Goal: Information Seeking & Learning: Learn about a topic

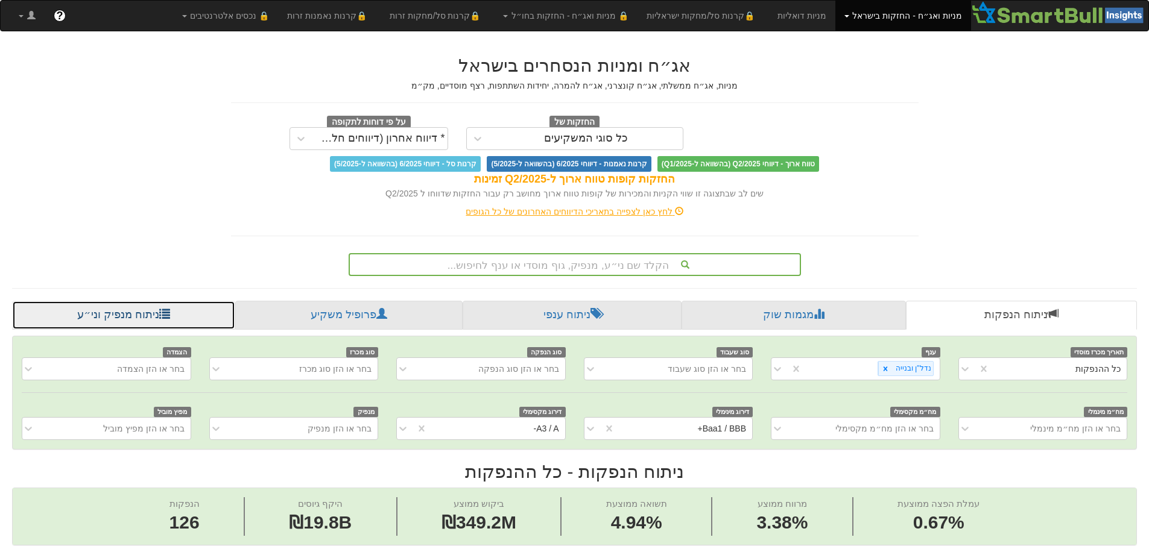
click at [112, 309] on link "ניתוח מנפיק וני״ע" at bounding box center [123, 315] width 223 height 29
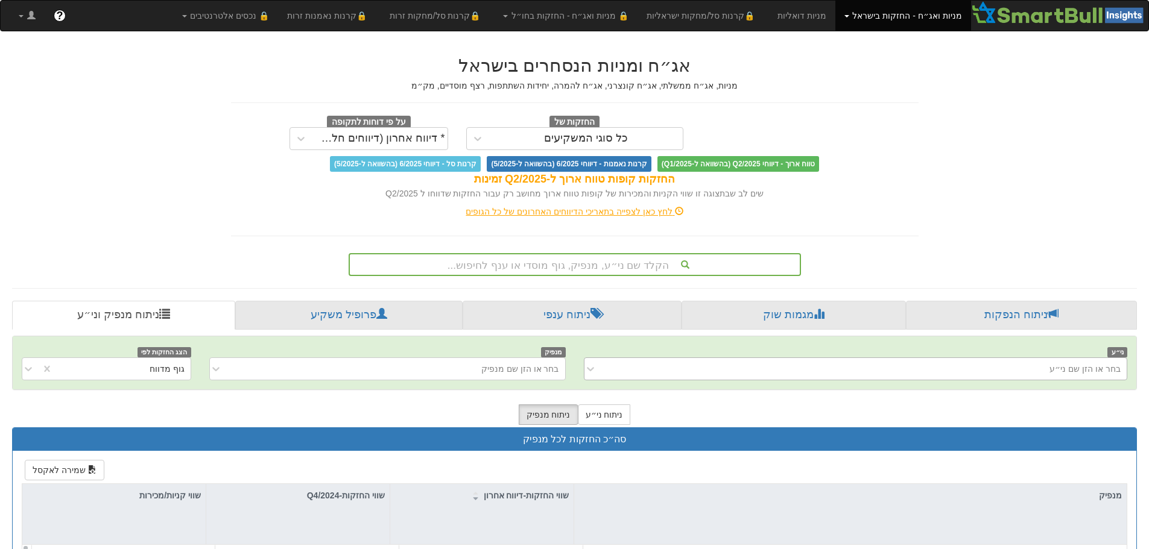
click at [974, 370] on div "בחר או הזן שם ני״ע" at bounding box center [856, 369] width 544 height 23
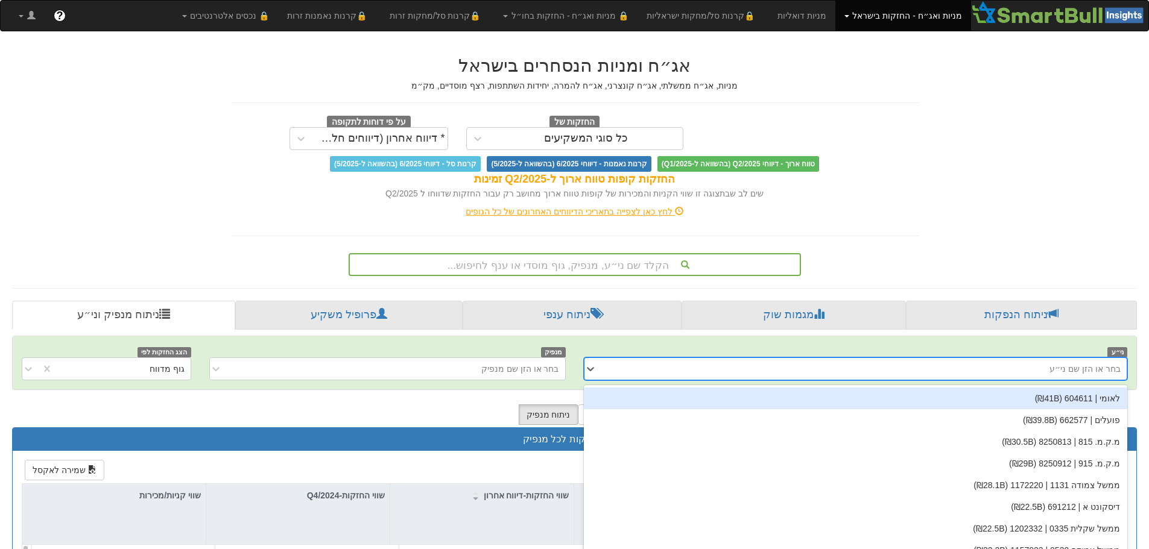
scroll to position [22, 0]
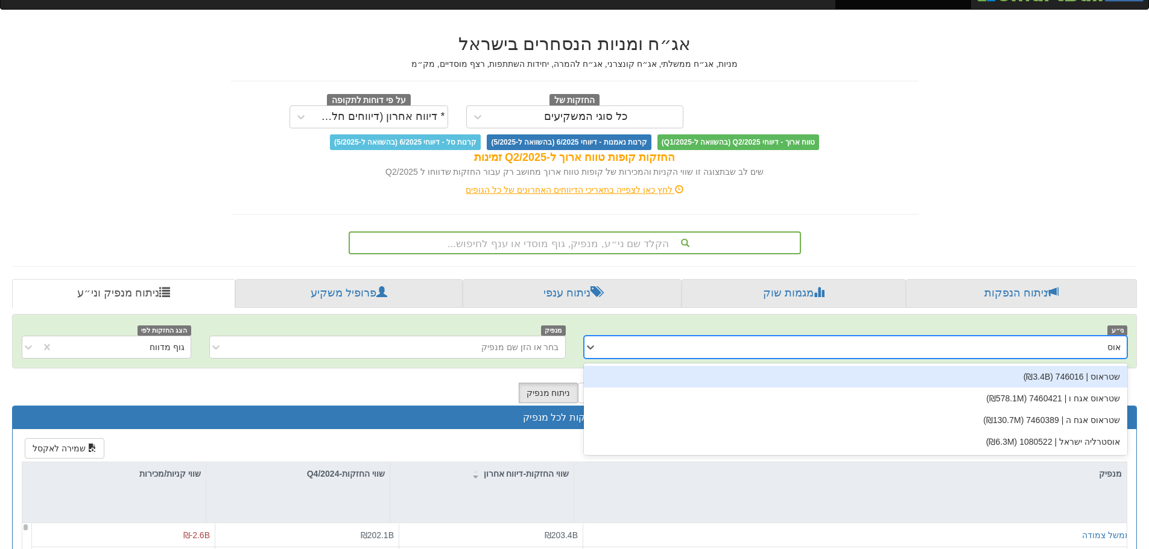
type input "אוסט"
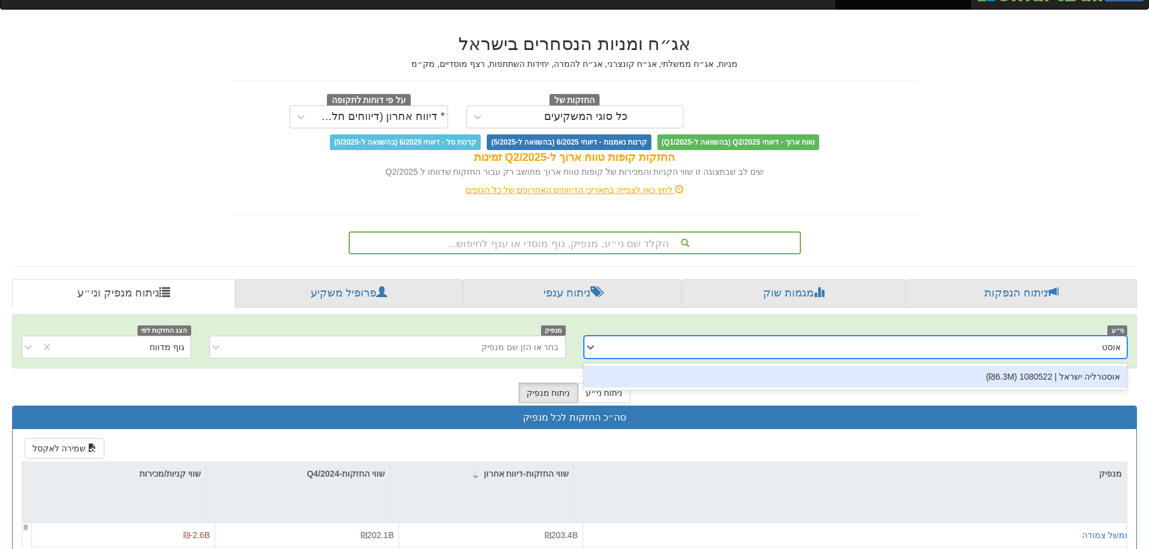
click at [971, 371] on div "אוסטרליה ישראל | 1080522 (₪6.3M)" at bounding box center [856, 377] width 544 height 22
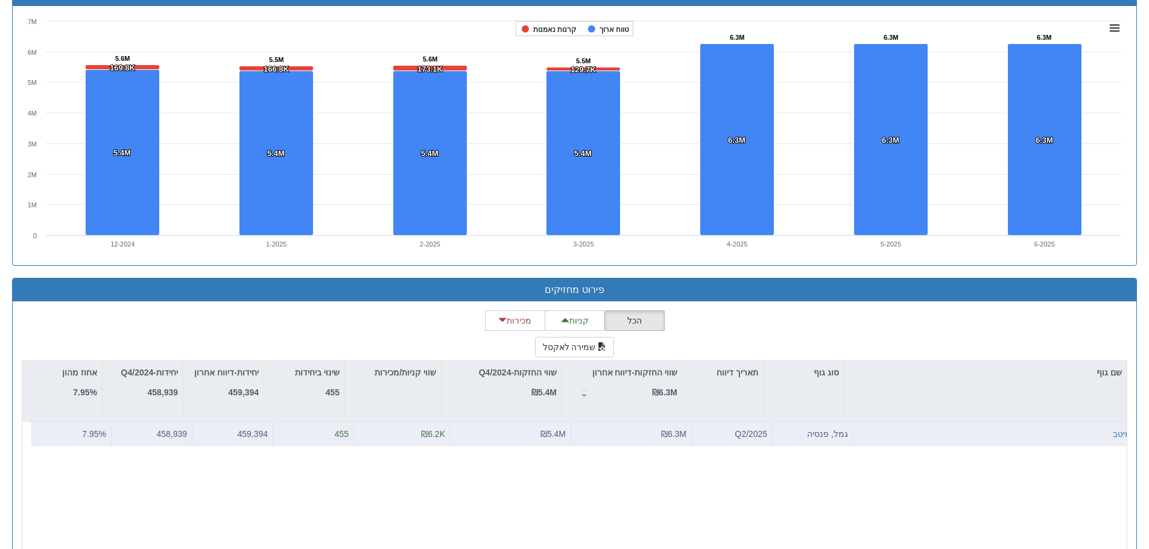
scroll to position [919, 0]
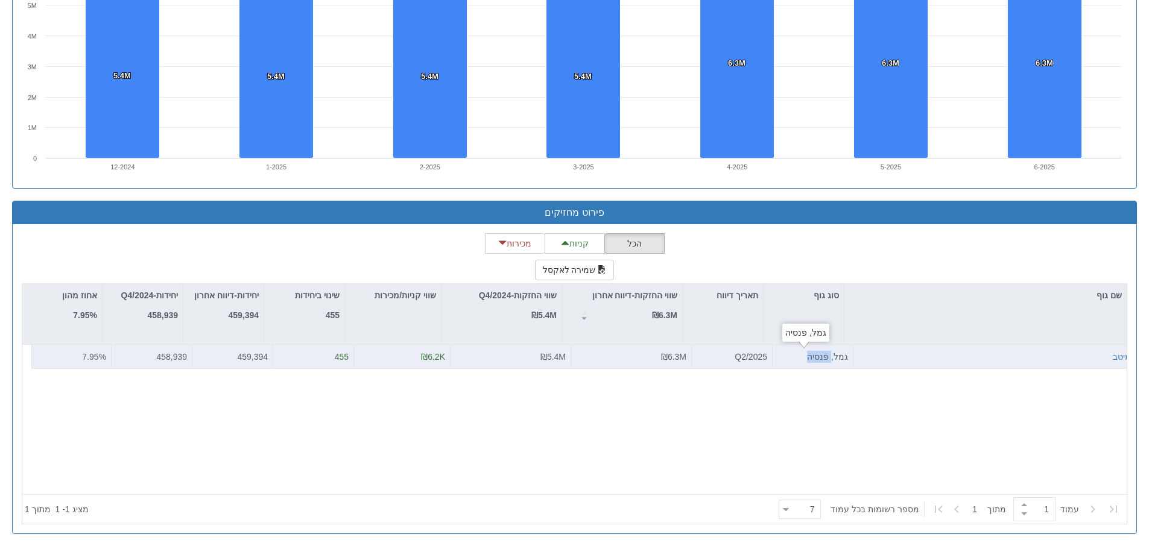
drag, startPoint x: 802, startPoint y: 355, endPoint x: 824, endPoint y: 355, distance: 21.7
click at [824, 355] on div "גמל, פנסיה" at bounding box center [812, 357] width 71 height 12
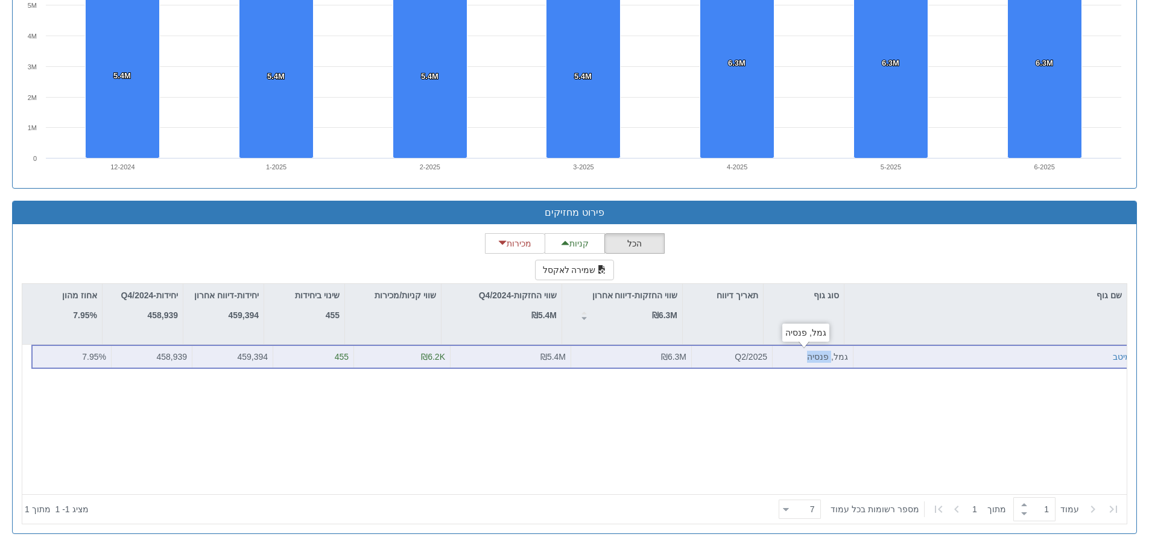
click at [824, 355] on div "גמל, פנסיה" at bounding box center [812, 357] width 71 height 12
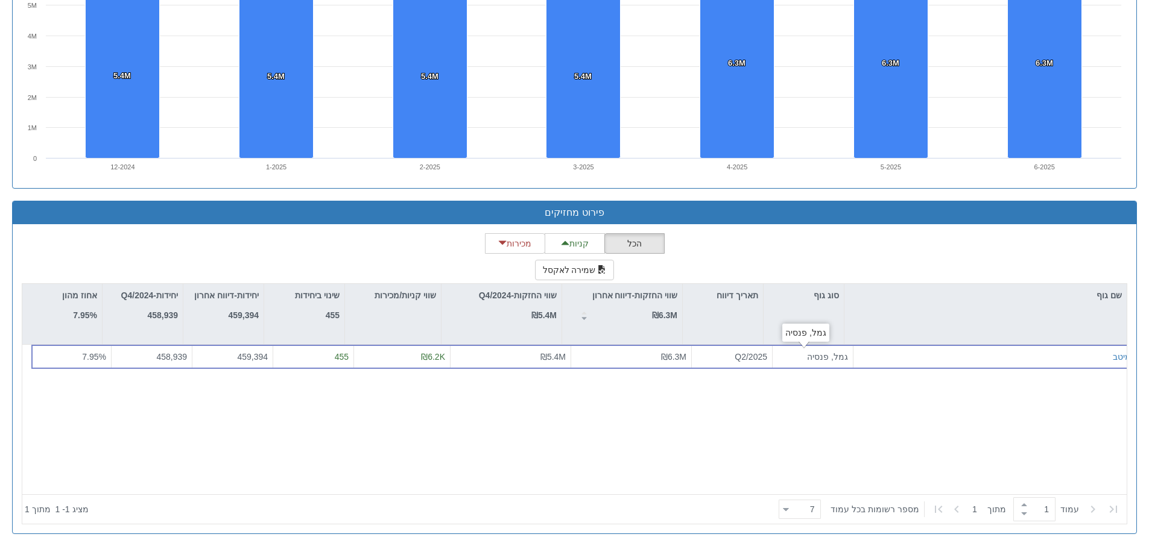
click at [817, 404] on div "מיטב גמל, פנסיה Q2/2025 ₪6.3M ₪5.4M ₪6.2K 455 459,394 458,939 7.95 %" at bounding box center [578, 420] width 1113 height 150
click at [1026, 452] on div "מיטב גמל, פנסיה Q2/2025 ₪6.3M ₪5.4M ₪6.2K 455 459,394 458,939 7.95 %" at bounding box center [578, 420] width 1113 height 150
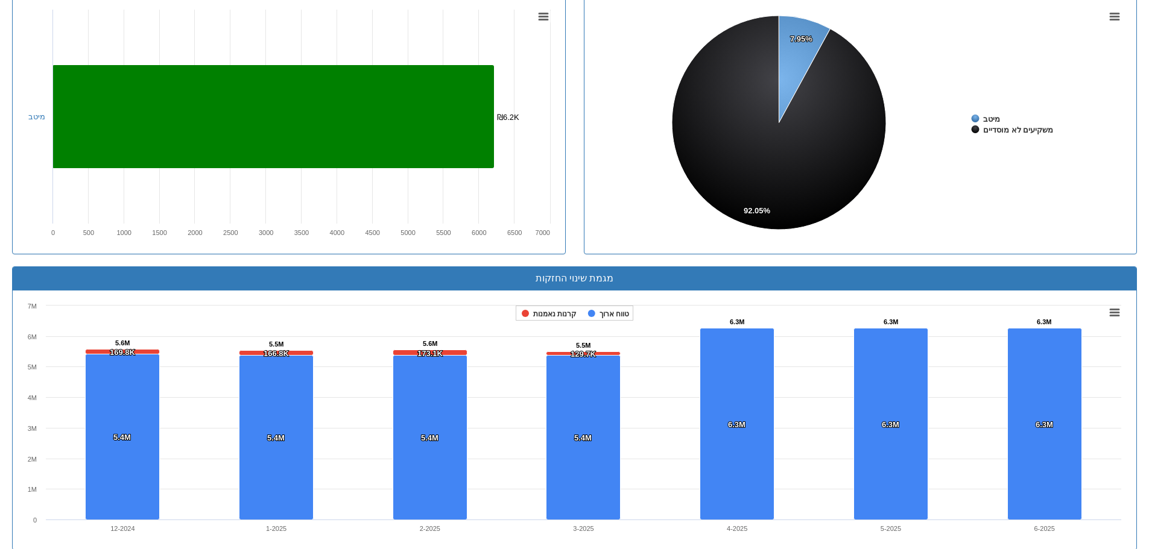
scroll to position [136, 0]
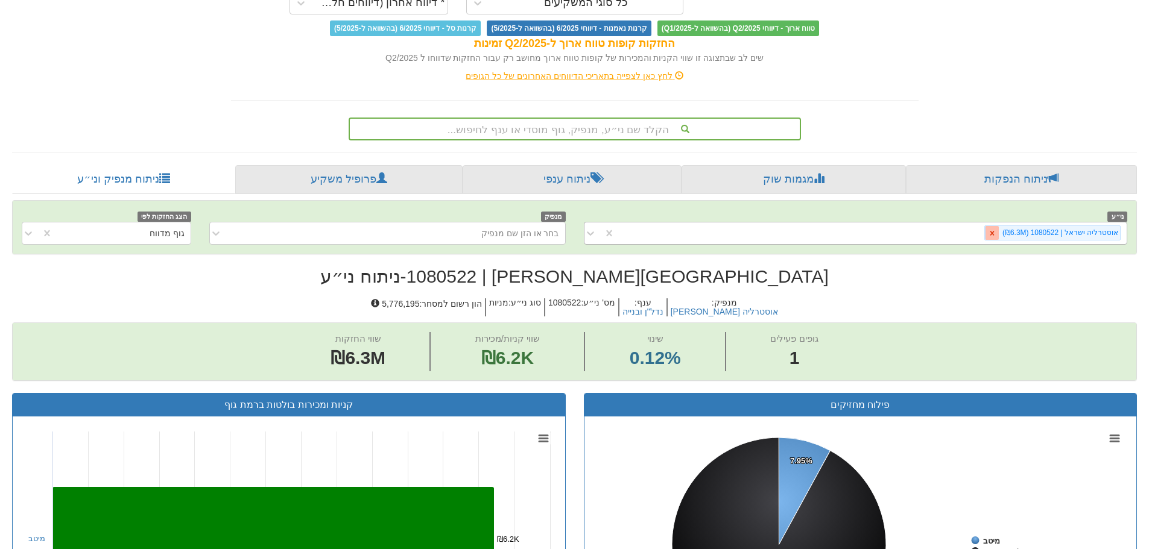
click at [996, 233] on icon at bounding box center [992, 233] width 8 height 8
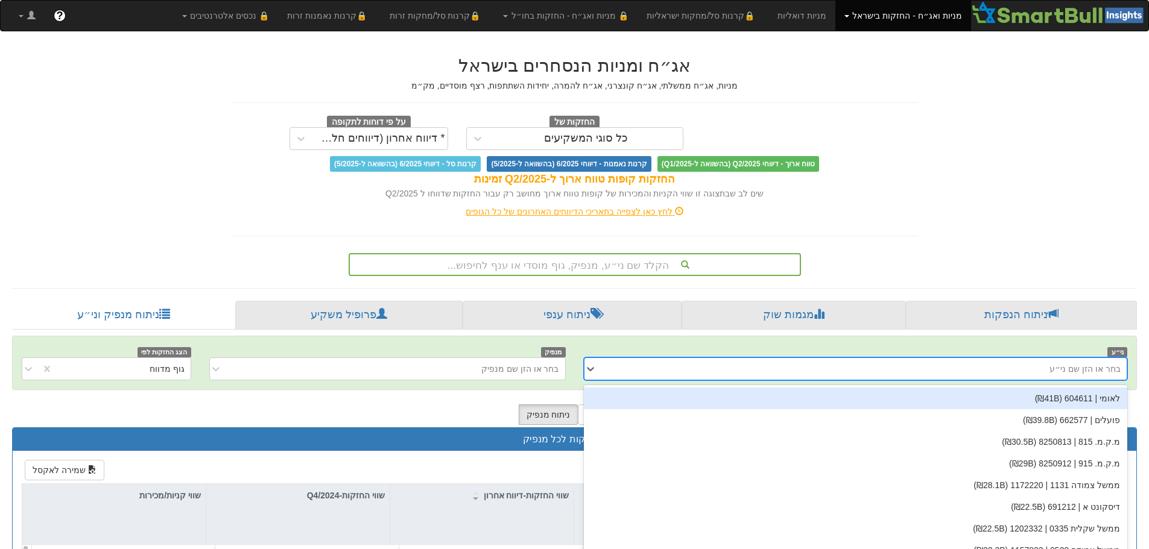
click at [968, 367] on div "ני״ע option אוסטרליה [PERSON_NAME] | 1080522 (₪6.3M), deselected. option לאומי …" at bounding box center [574, 362] width 1123 height 53
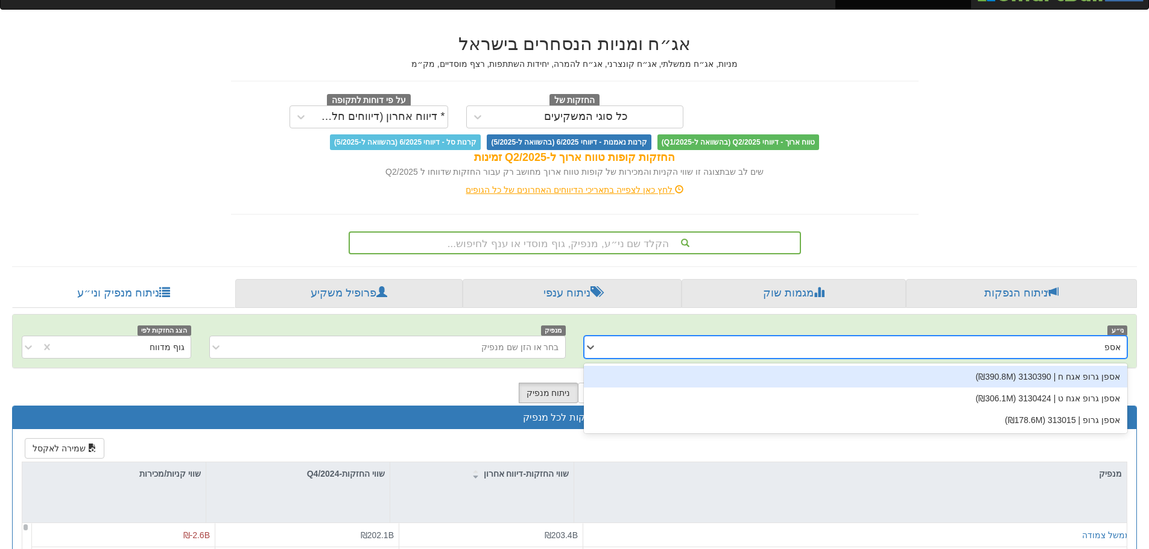
type input "אספן"
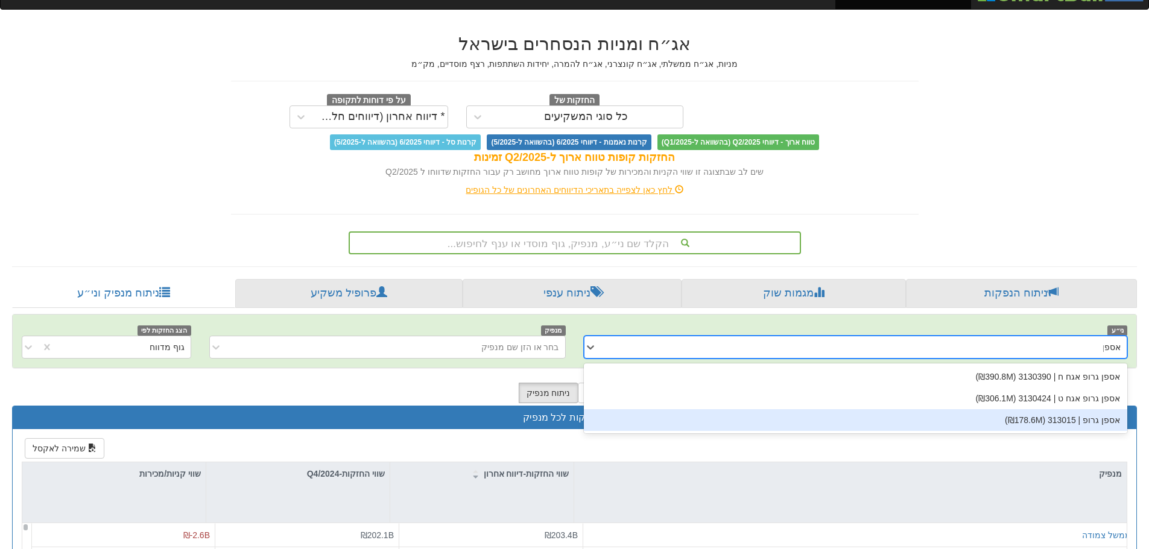
click at [1004, 409] on div "אספן גרופ | 313015 (₪178.6M)" at bounding box center [856, 420] width 544 height 22
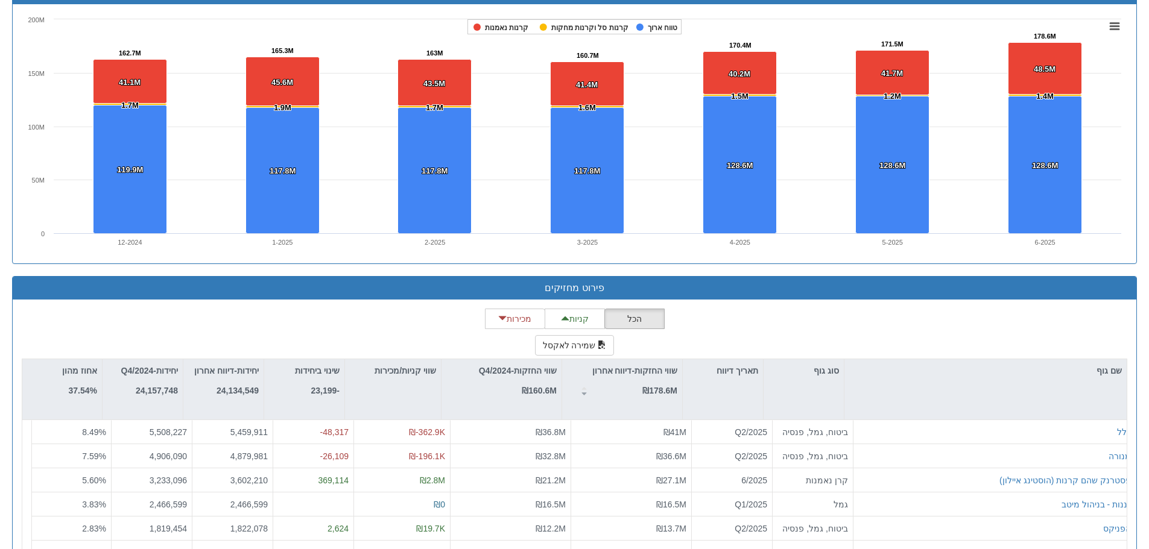
scroll to position [919, 0]
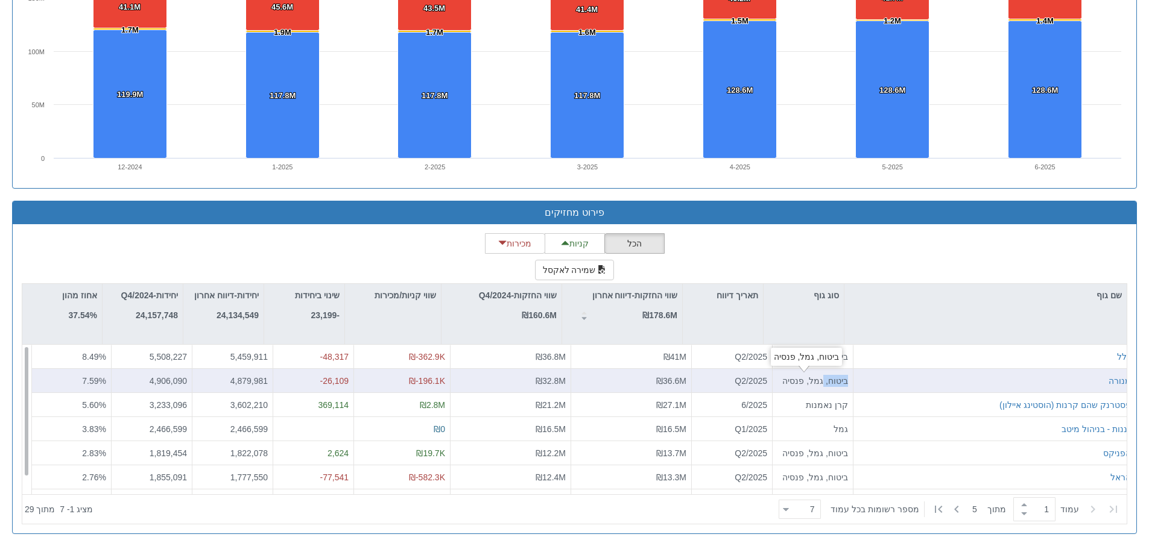
drag, startPoint x: 816, startPoint y: 382, endPoint x: 839, endPoint y: 387, distance: 23.4
click at [839, 387] on div "ביטוח, גמל, פנסיה" at bounding box center [812, 381] width 81 height 24
click at [827, 386] on div "ביטוח, גמל, פנסיה" at bounding box center [812, 381] width 71 height 12
